Goal: Information Seeking & Learning: Learn about a topic

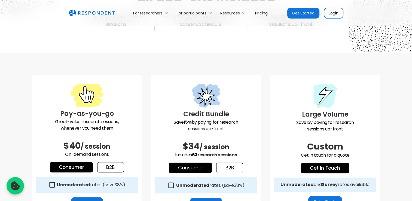
scroll to position [109, 0]
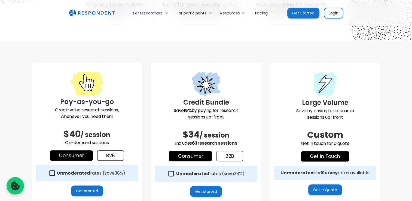
click at [162, 13] on div "For researchers" at bounding box center [147, 12] width 29 height 5
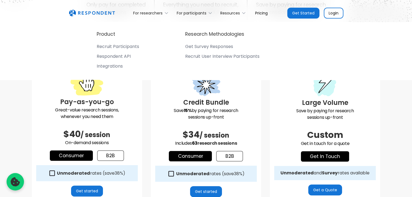
click at [156, 95] on div at bounding box center [205, 85] width 101 height 26
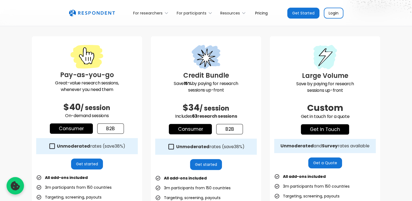
scroll to position [136, 0]
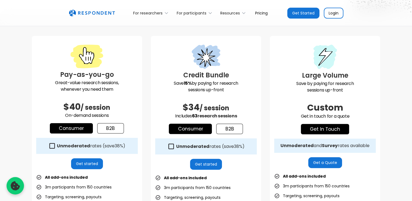
click at [92, 167] on link "Get started" at bounding box center [87, 163] width 32 height 11
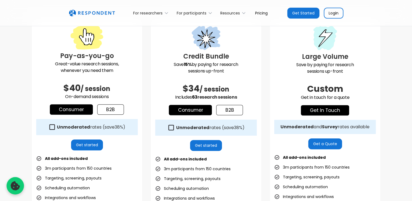
scroll to position [163, 0]
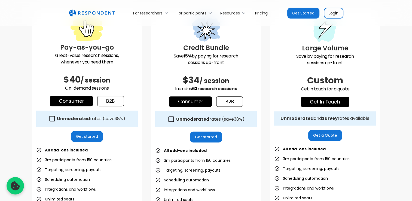
click at [86, 103] on link "Consumer" at bounding box center [71, 101] width 43 height 10
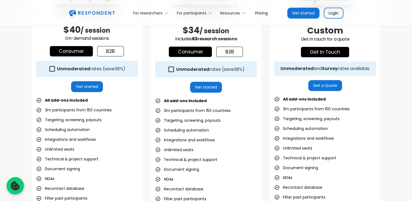
scroll to position [218, 0]
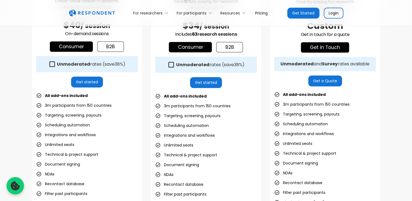
click at [111, 48] on link "b2b" at bounding box center [110, 46] width 27 height 10
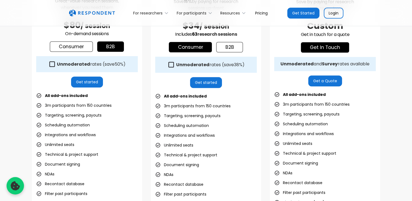
click at [88, 47] on link "Consumer" at bounding box center [71, 46] width 43 height 10
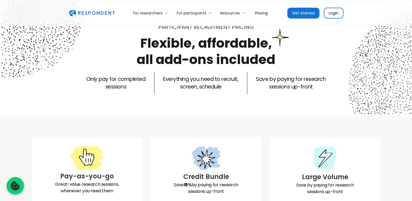
scroll to position [0, 0]
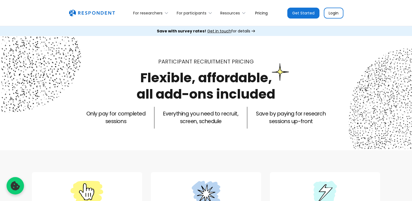
click at [109, 14] on img "home" at bounding box center [92, 13] width 46 height 7
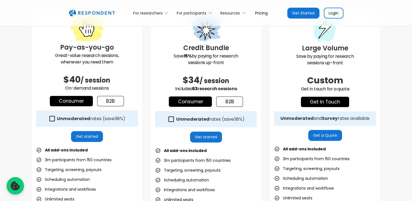
scroll to position [136, 0]
